Goal: Transaction & Acquisition: Purchase product/service

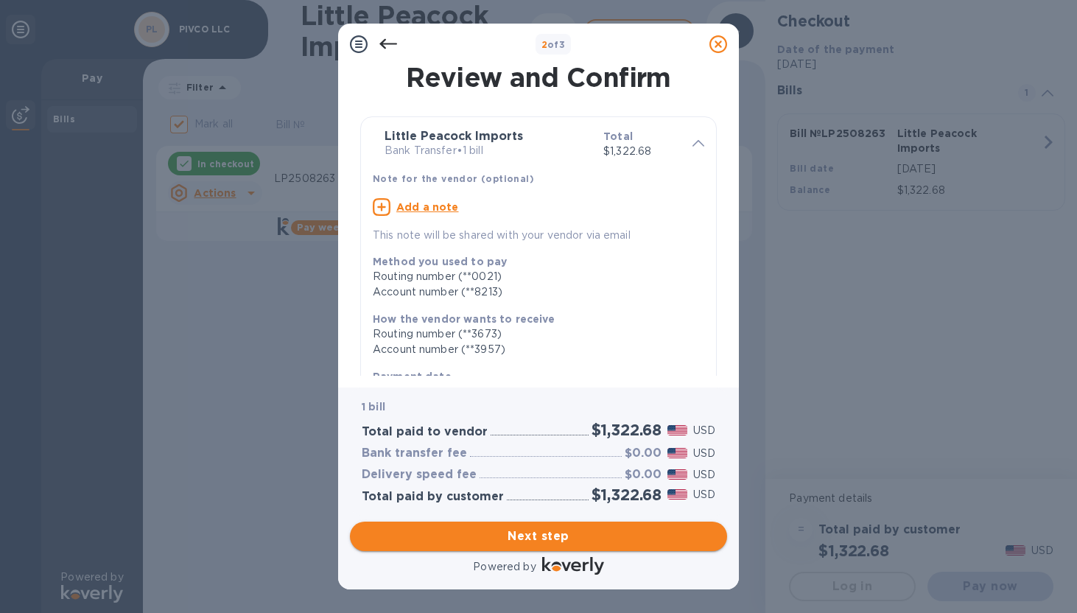
click at [491, 528] on span "Next step" at bounding box center [539, 537] width 354 height 18
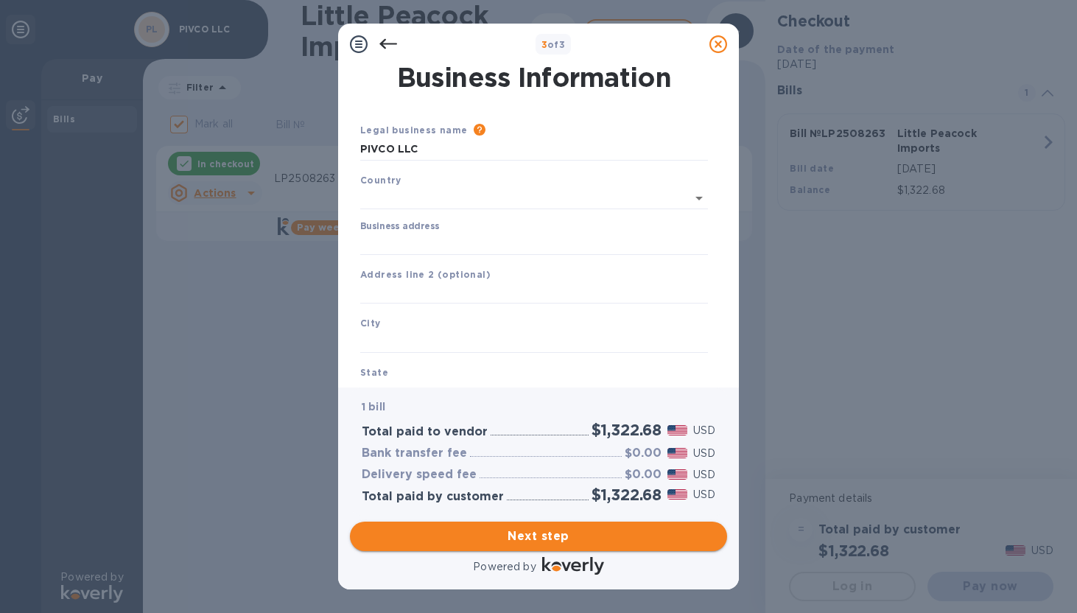
type input "[GEOGRAPHIC_DATA]"
click at [448, 249] on input "Business address" at bounding box center [534, 241] width 348 height 22
type input "[STREET_ADDRESS]"
type input "NY"
type input "11225"
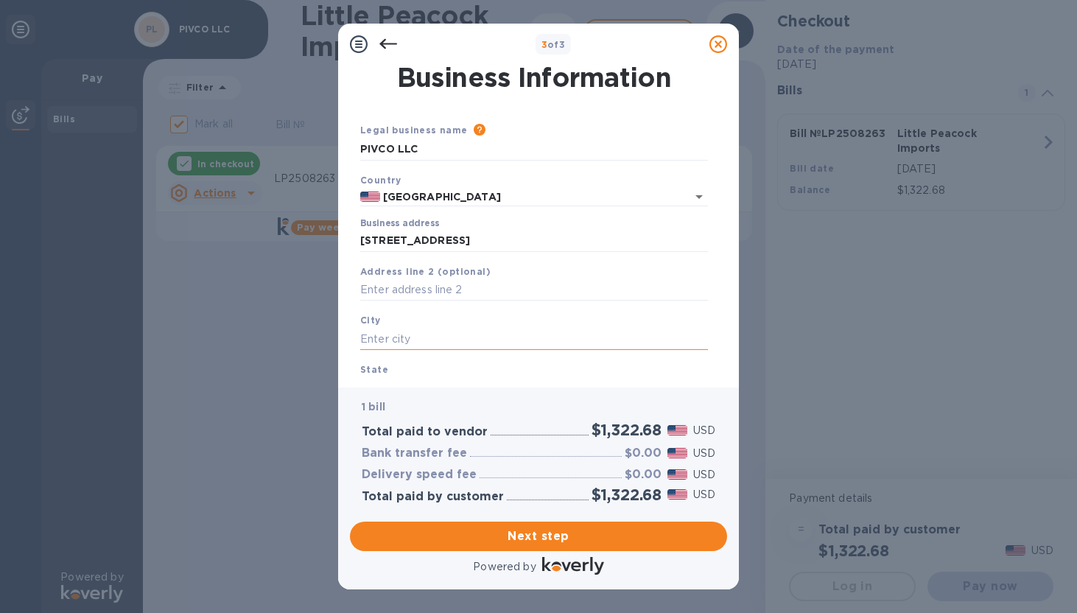
click at [386, 340] on input "text" at bounding box center [534, 339] width 348 height 22
type input "[GEOGRAPHIC_DATA]"
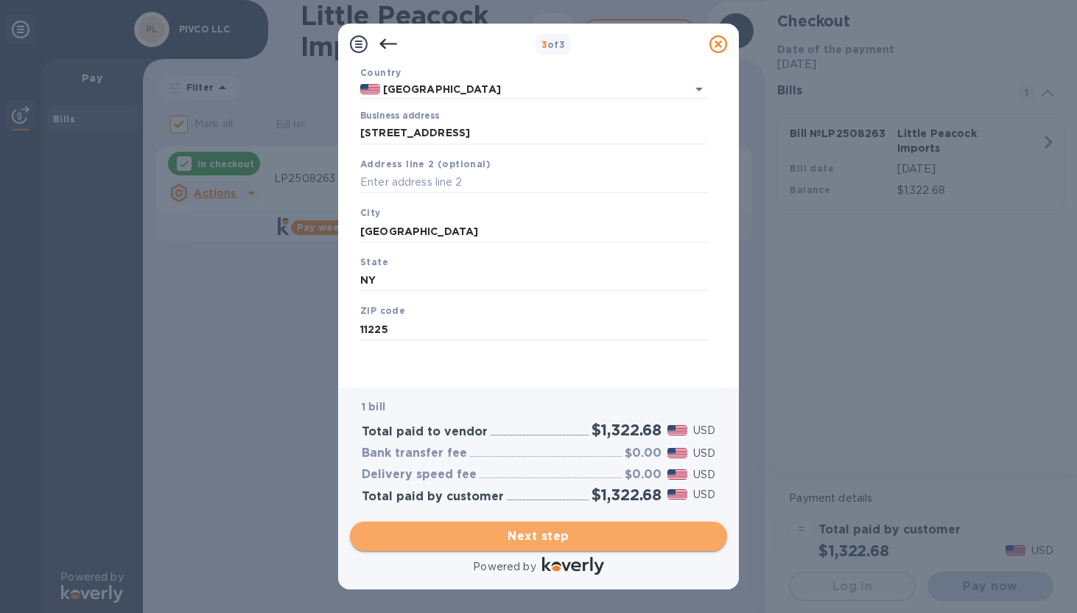
click at [517, 531] on span "Next step" at bounding box center [539, 537] width 354 height 18
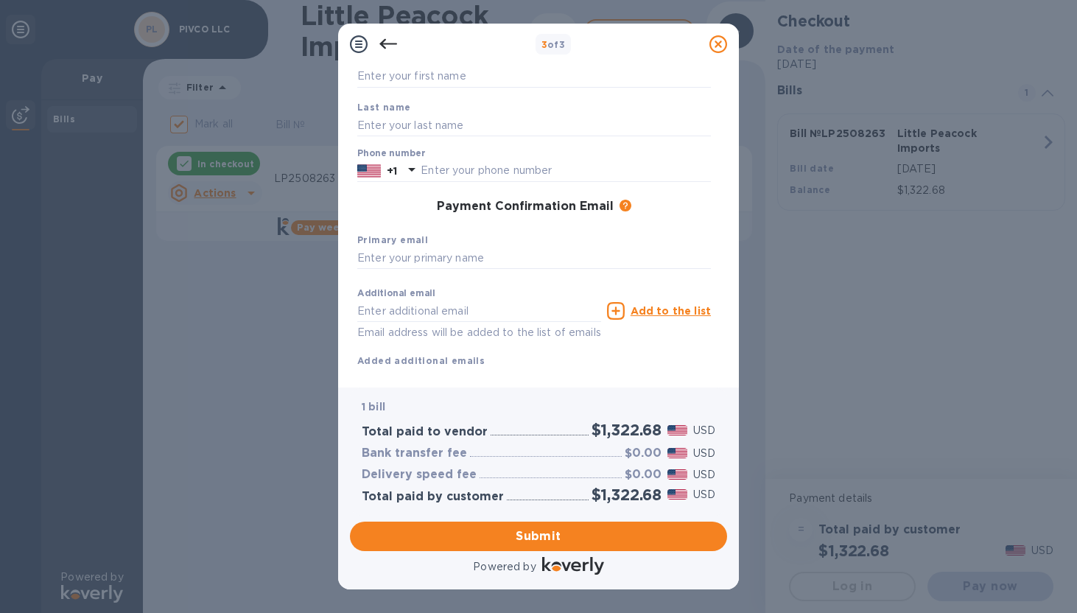
scroll to position [0, 0]
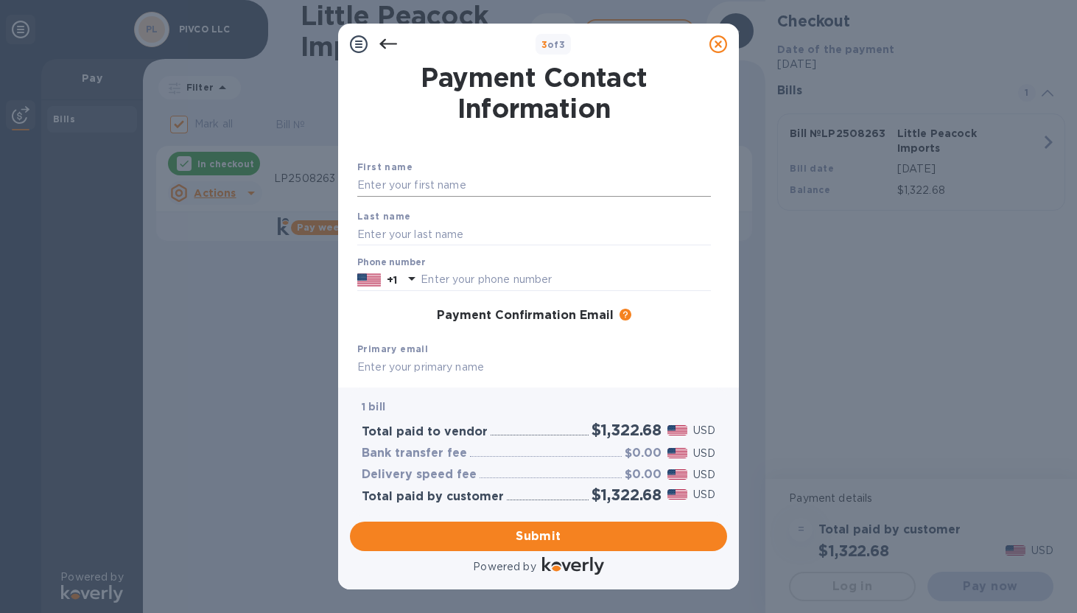
click at [374, 183] on input "text" at bounding box center [534, 186] width 354 height 22
type input "Conor"
type input "[PERSON_NAME]"
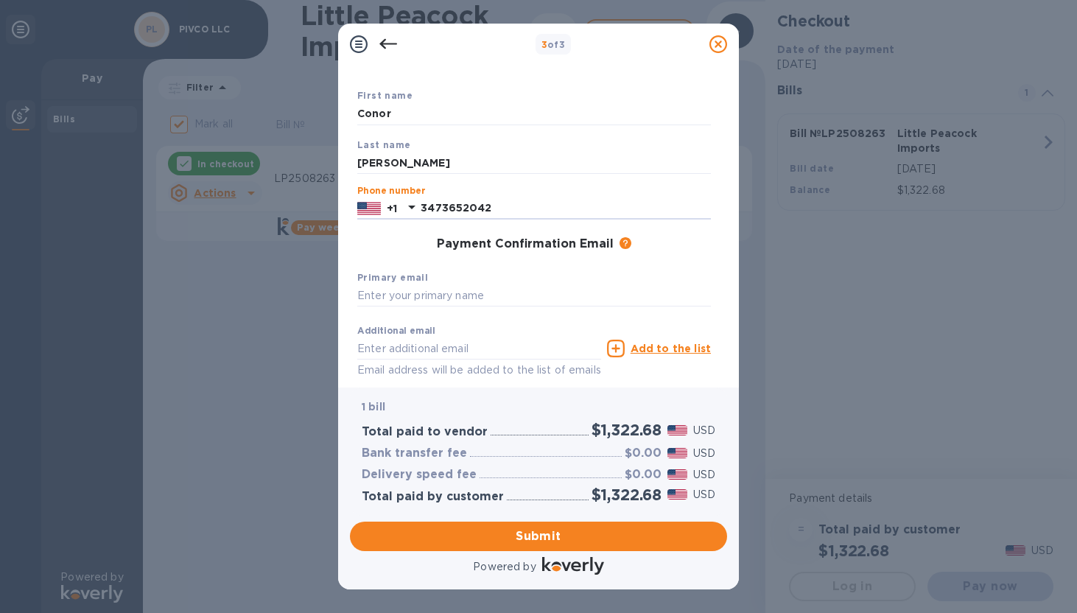
scroll to position [88, 0]
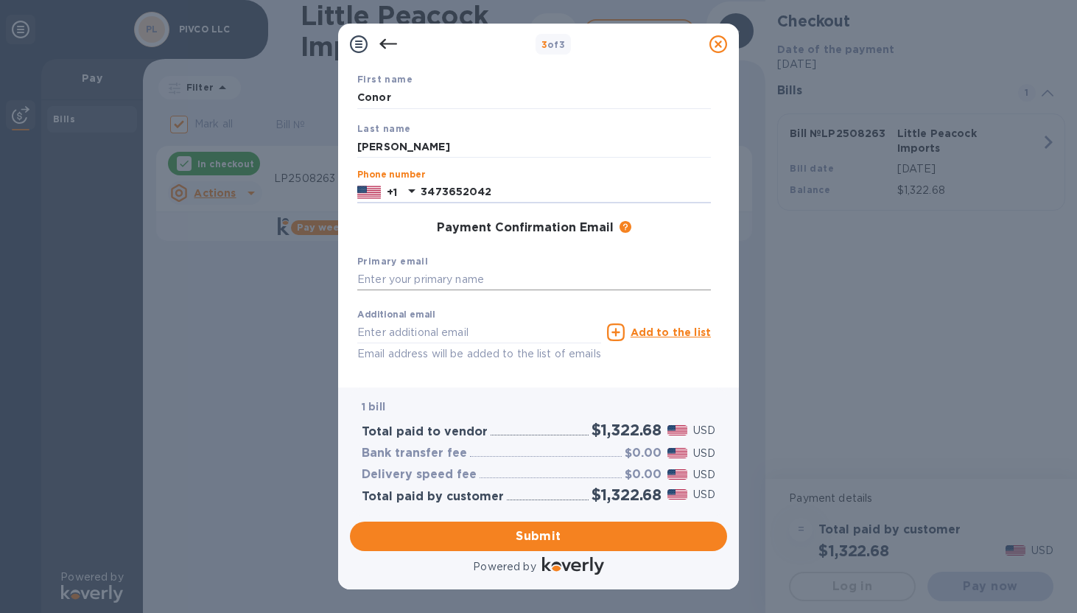
type input "3473652042"
click at [374, 272] on input "text" at bounding box center [534, 280] width 354 height 22
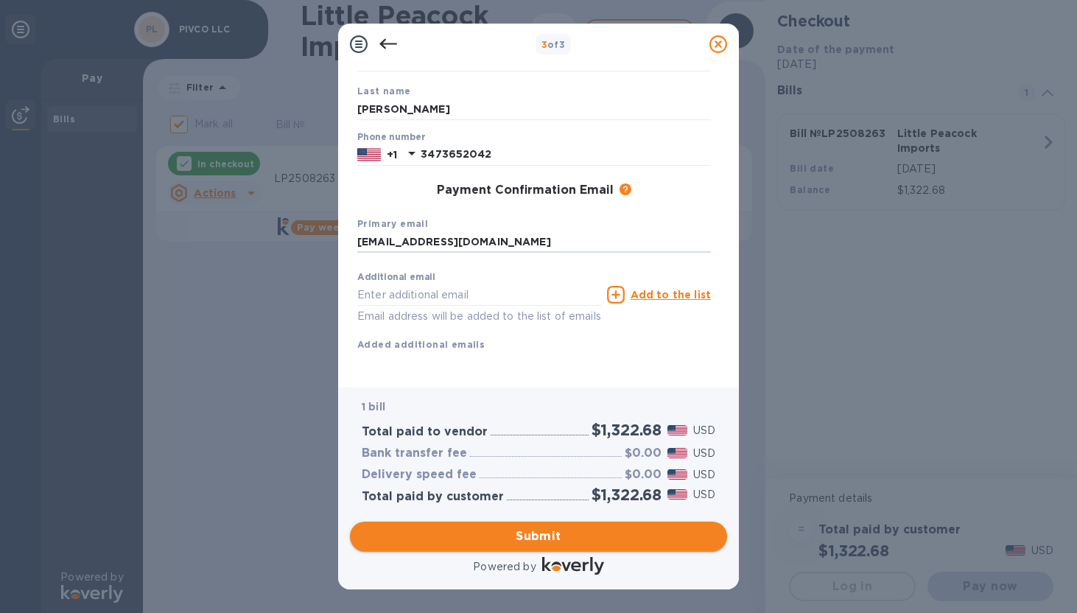
type input "[EMAIL_ADDRESS][DOMAIN_NAME]"
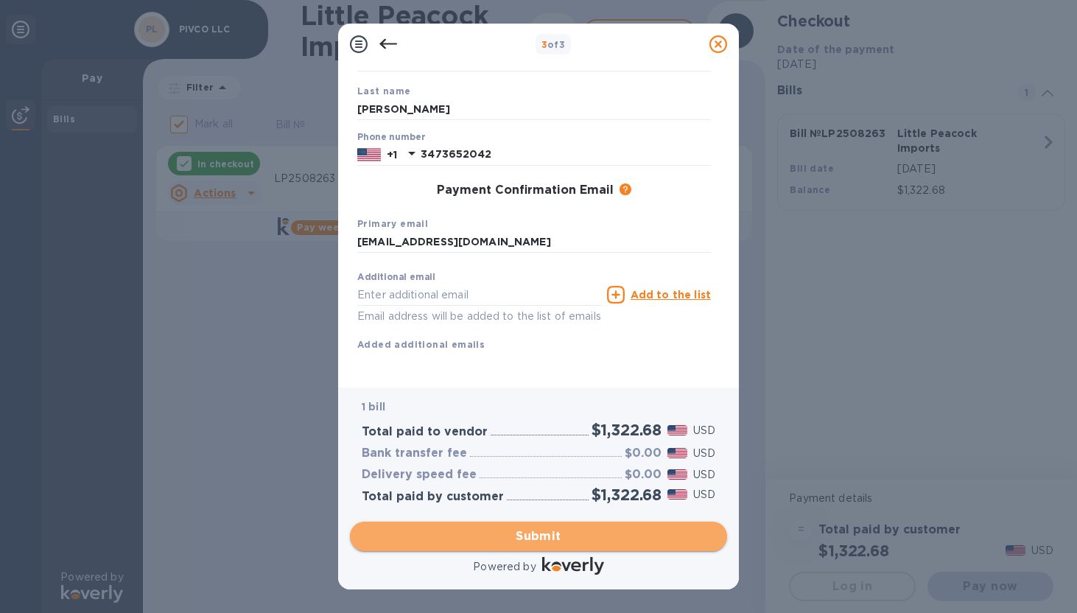
click at [486, 536] on span "Submit" at bounding box center [539, 537] width 354 height 18
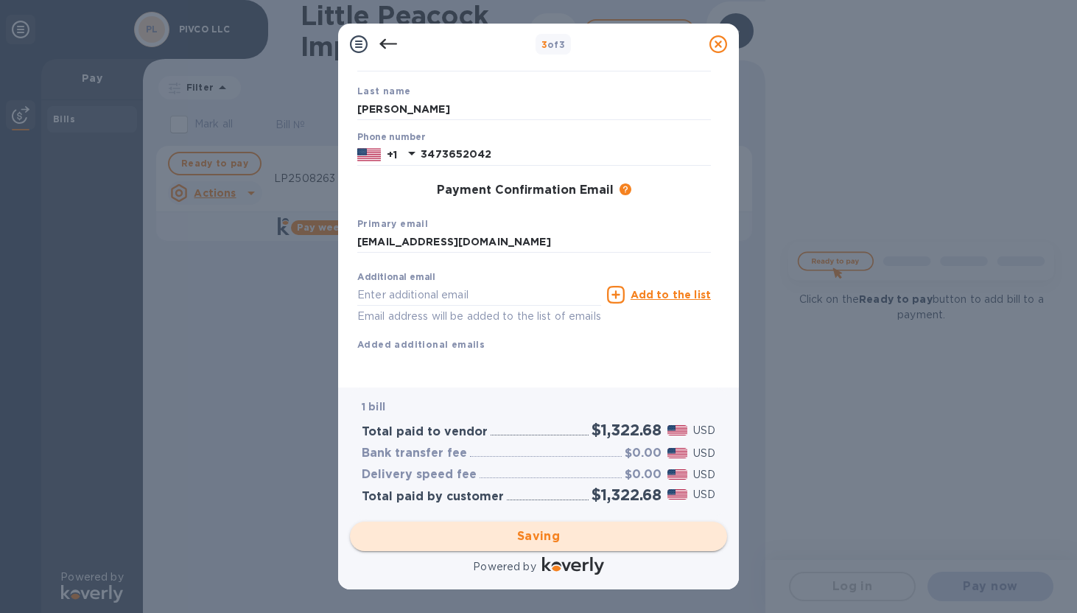
checkbox input "false"
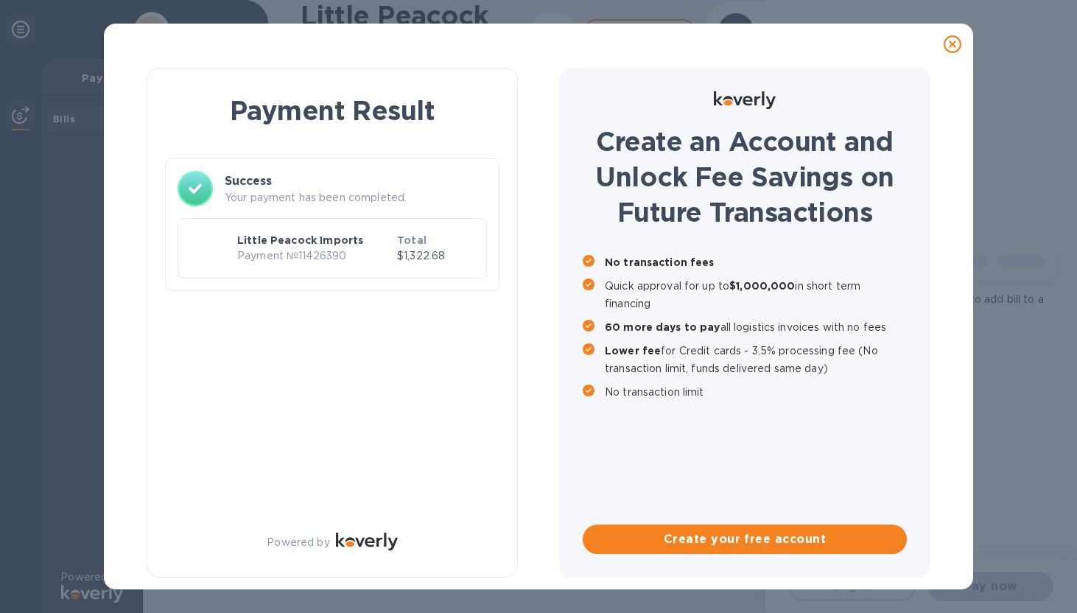
scroll to position [0, 0]
